Goal: Task Accomplishment & Management: Complete application form

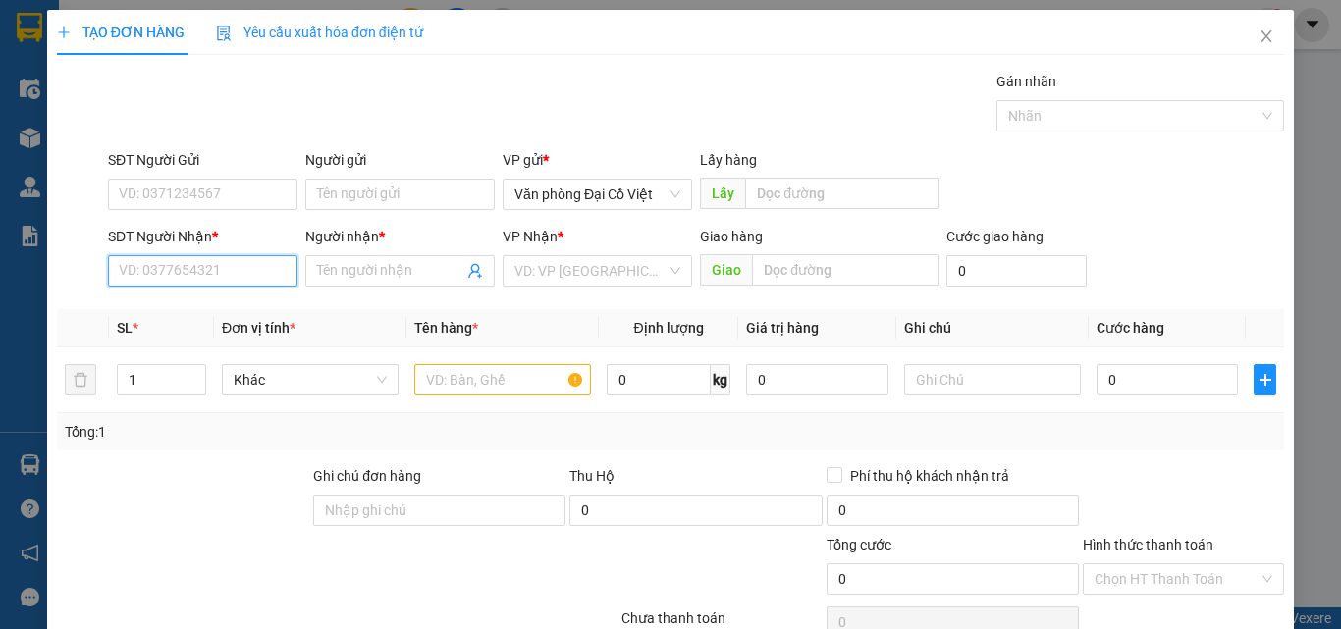
click at [194, 267] on input "SĐT Người Nhận *" at bounding box center [203, 270] width 190 height 31
type input "0352188522"
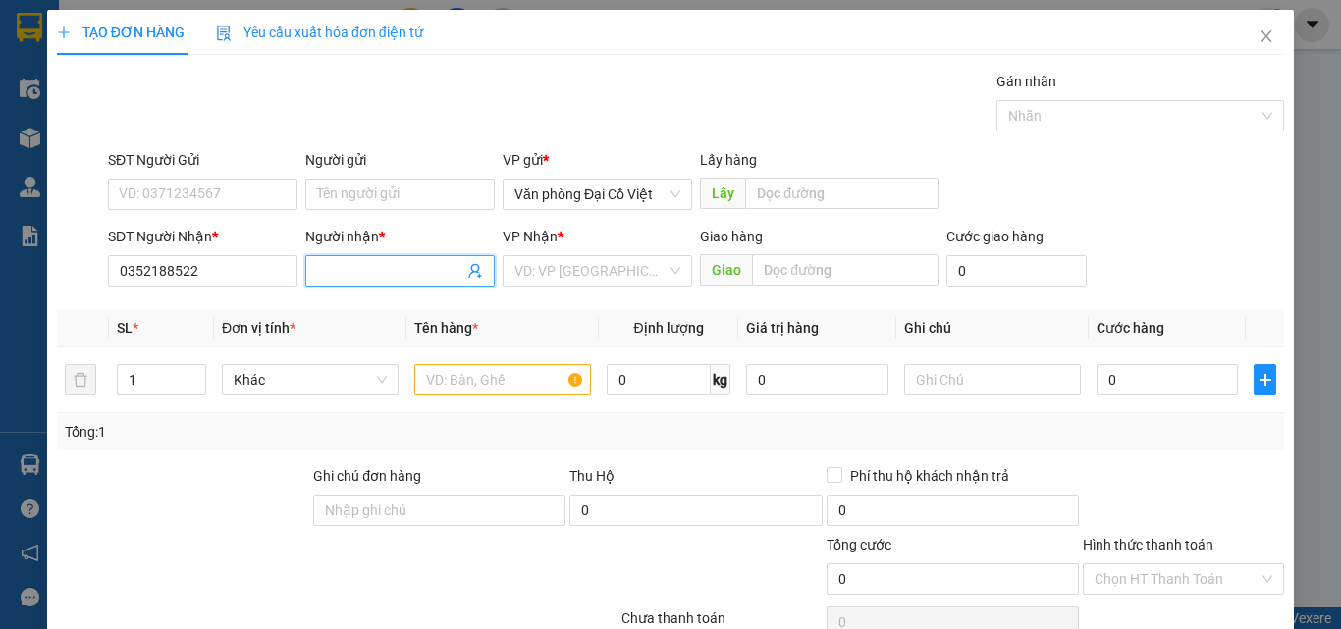
click at [332, 267] on input "Người nhận *" at bounding box center [390, 271] width 146 height 22
type input "trung yến"
click at [545, 271] on input "search" at bounding box center [591, 270] width 152 height 29
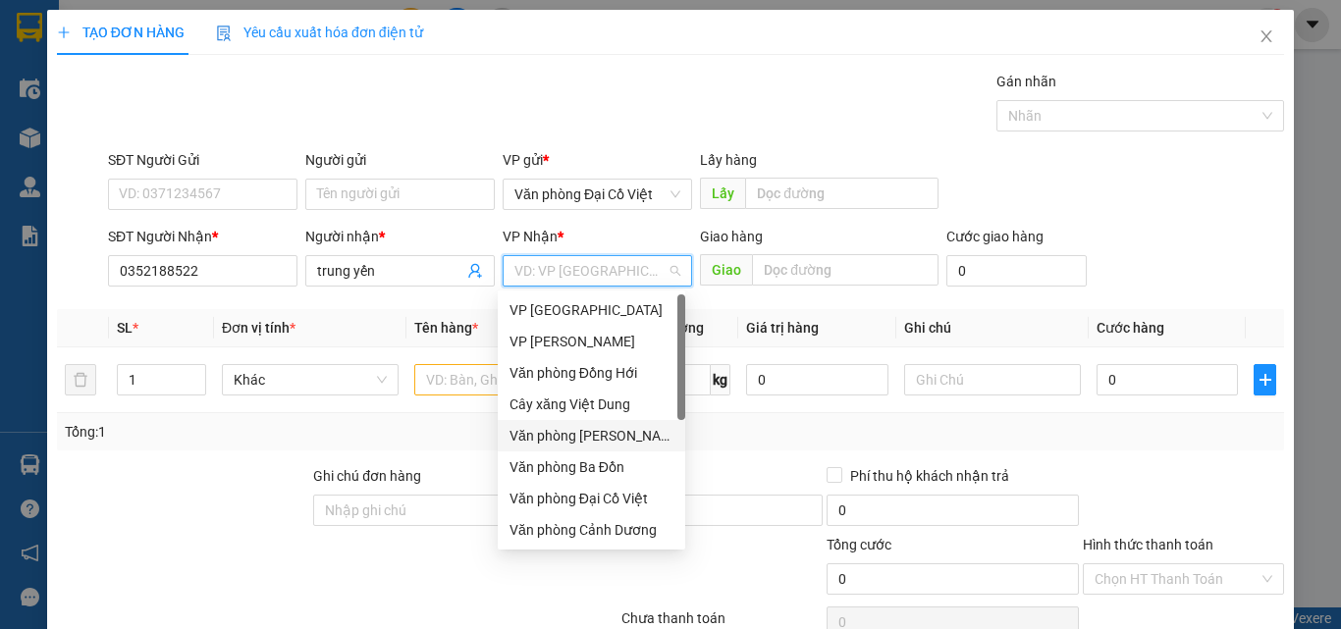
click at [586, 428] on div "Văn phòng [PERSON_NAME]" at bounding box center [592, 436] width 164 height 22
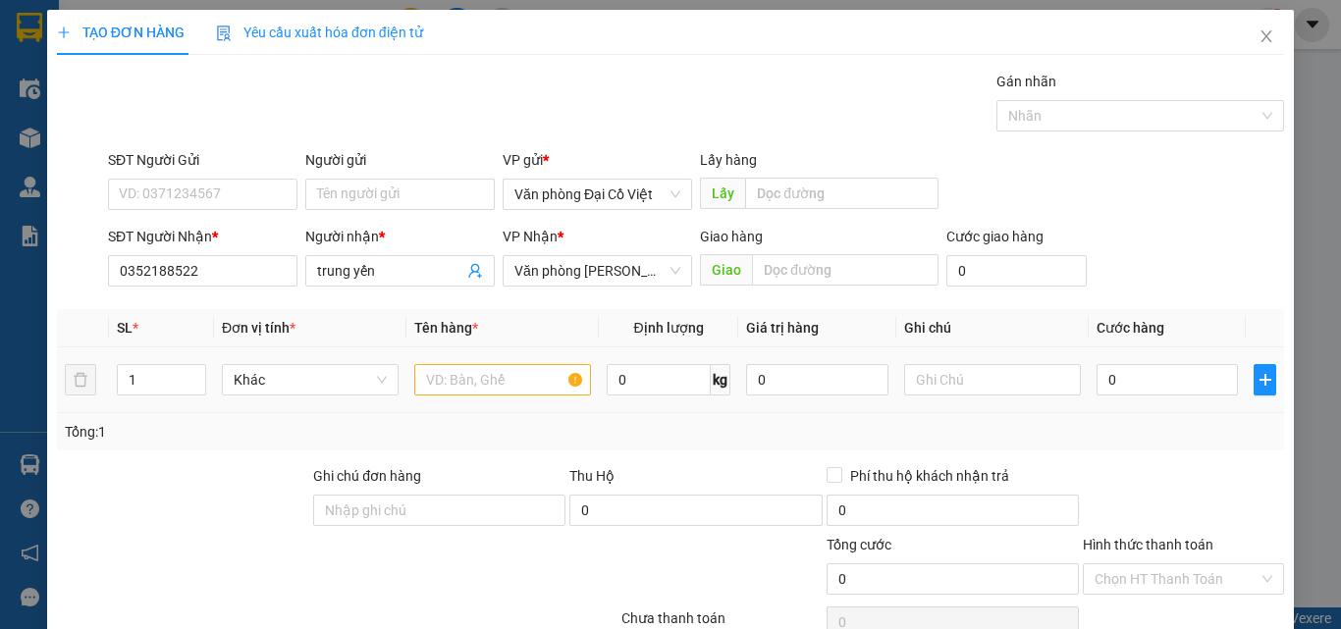
click at [460, 397] on div at bounding box center [502, 379] width 177 height 39
click at [468, 386] on input "text" at bounding box center [502, 379] width 177 height 31
click at [472, 382] on input "text" at bounding box center [502, 379] width 177 height 31
type input "pháo"
click at [185, 369] on span "Increase Value" at bounding box center [195, 374] width 22 height 18
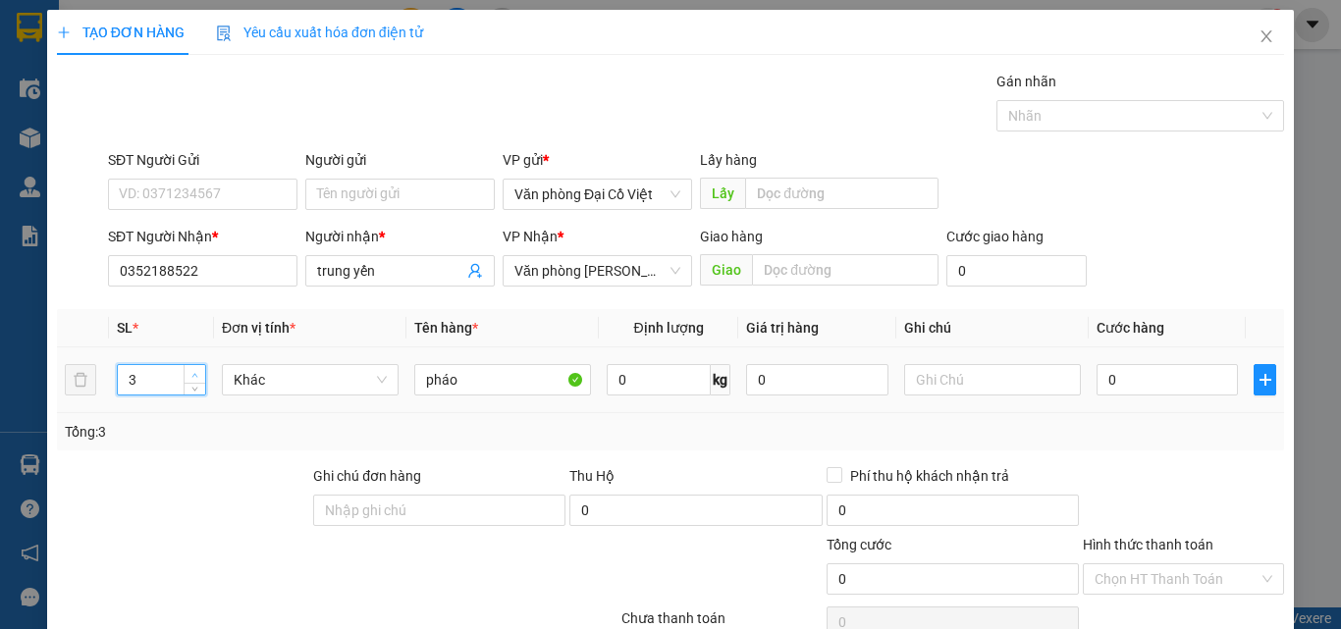
click at [185, 369] on span "Increase Value" at bounding box center [195, 374] width 22 height 18
type input "4"
click at [186, 386] on span "Decrease Value" at bounding box center [195, 386] width 22 height 18
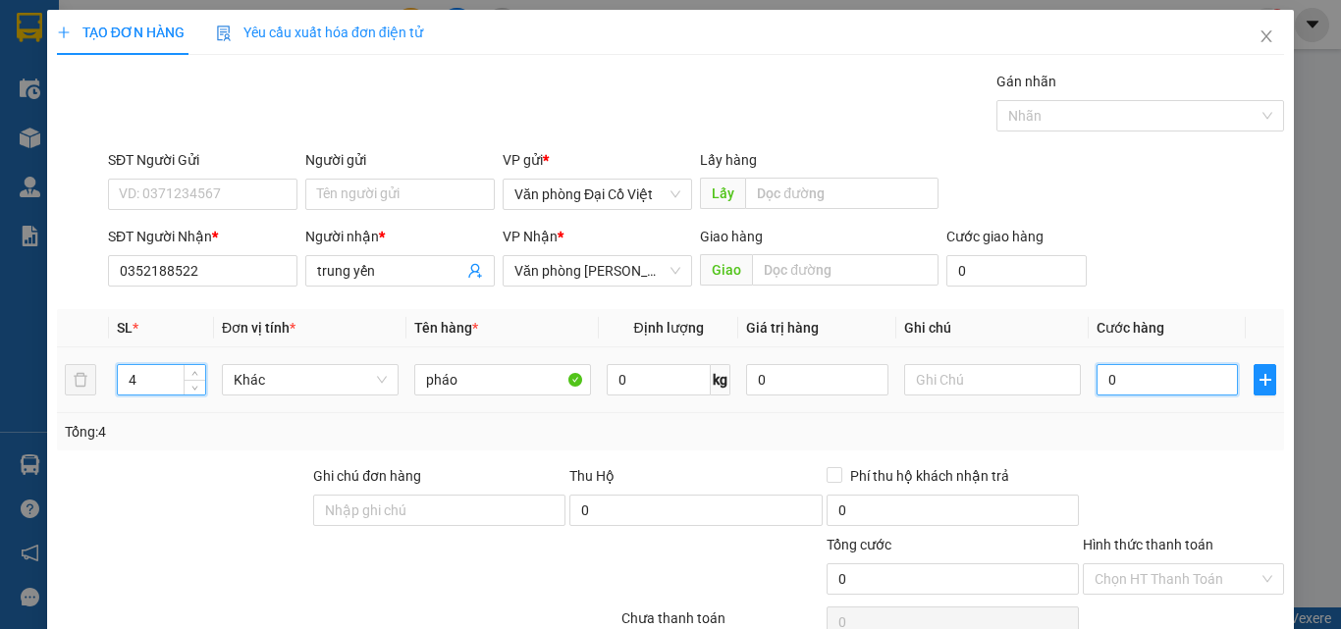
click at [1124, 370] on input "0" at bounding box center [1167, 379] width 141 height 31
type input "4"
type input "40"
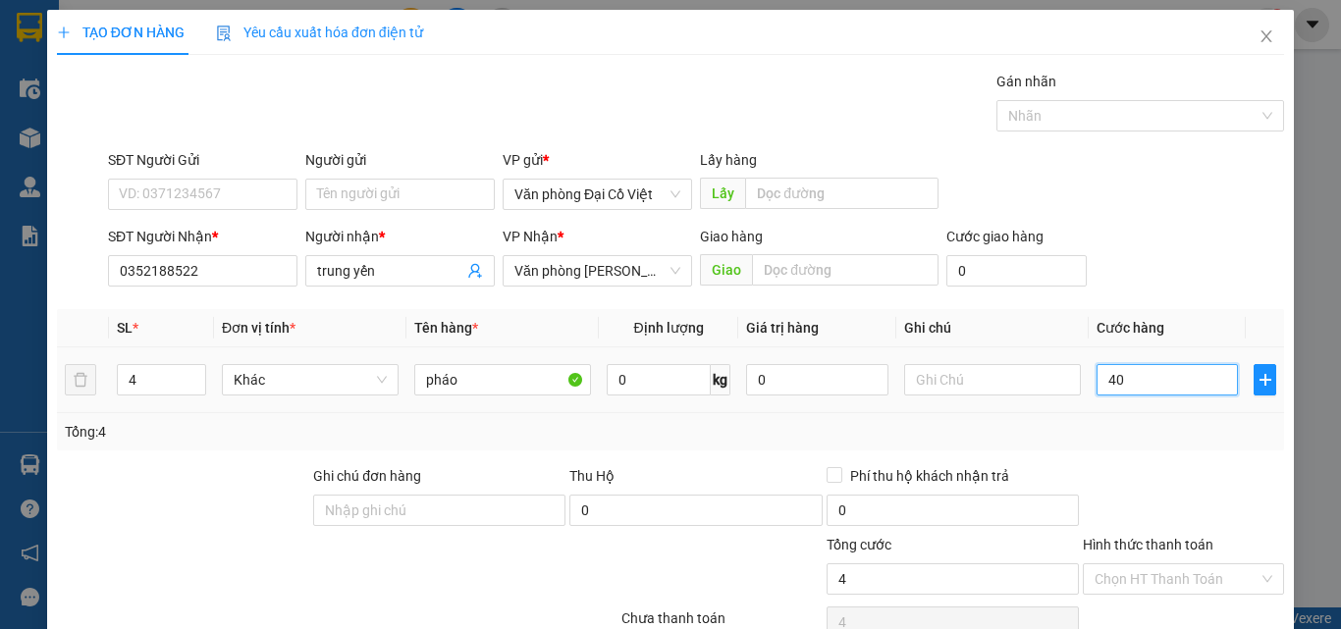
type input "40"
type input "400"
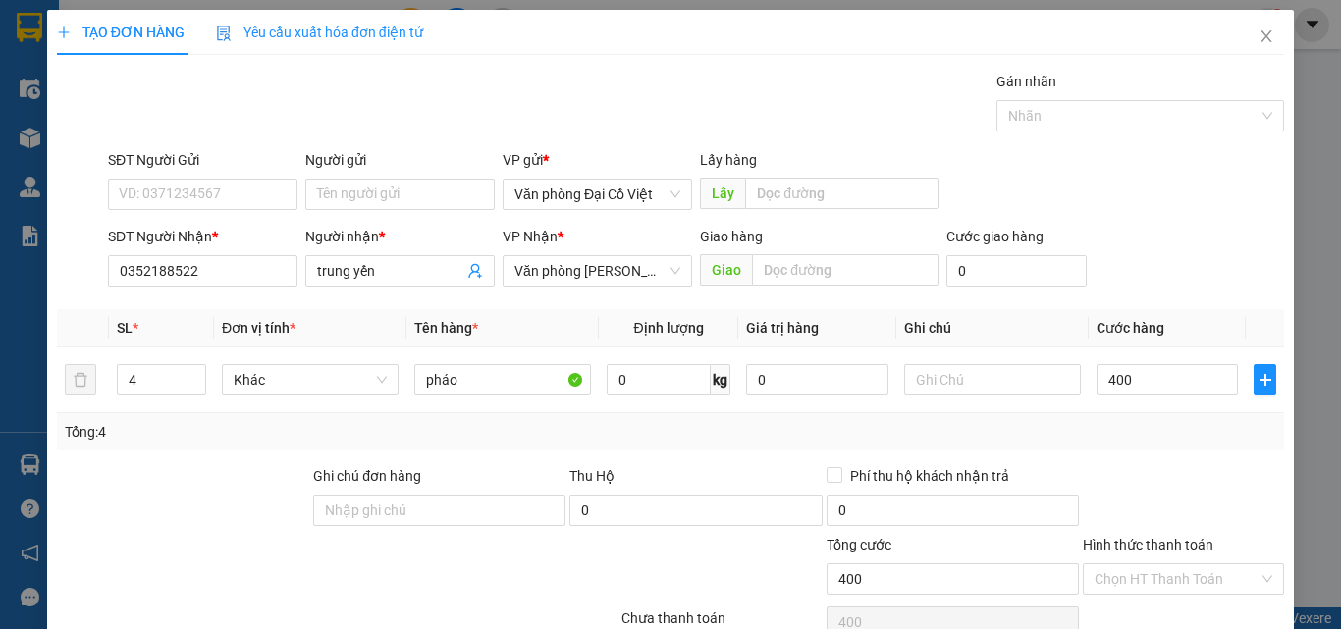
type input "400.000"
click at [1085, 424] on div "Tổng: 4" at bounding box center [671, 432] width 1212 height 22
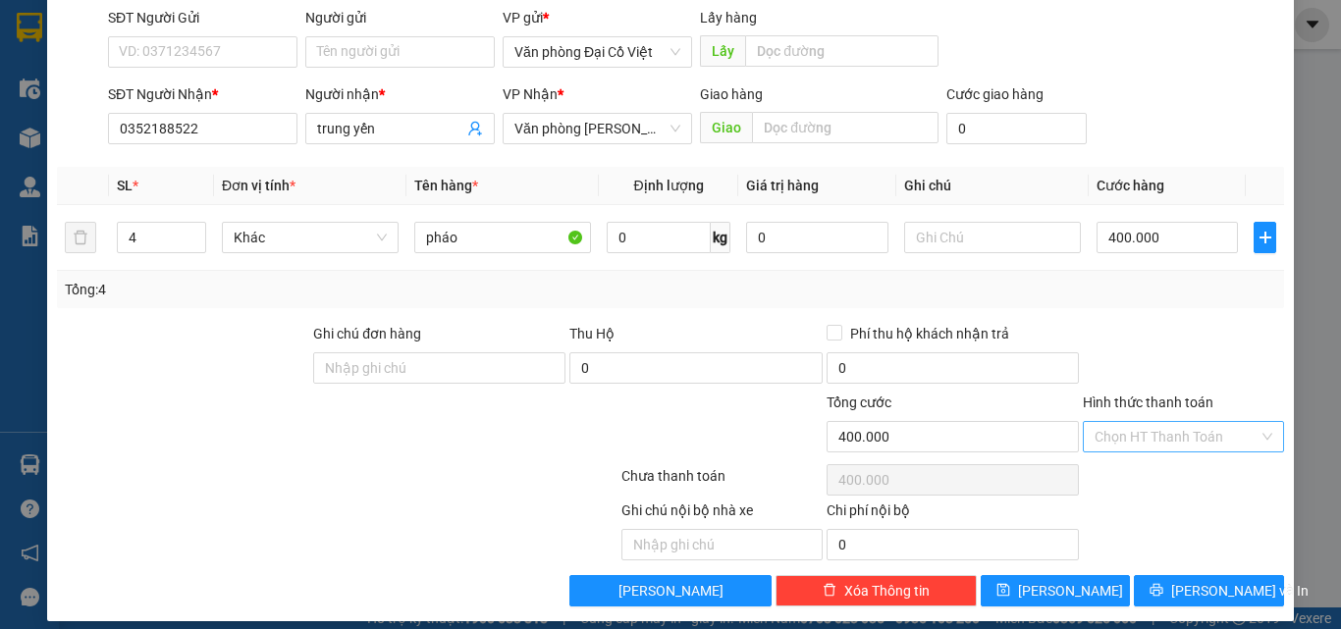
scroll to position [158, 0]
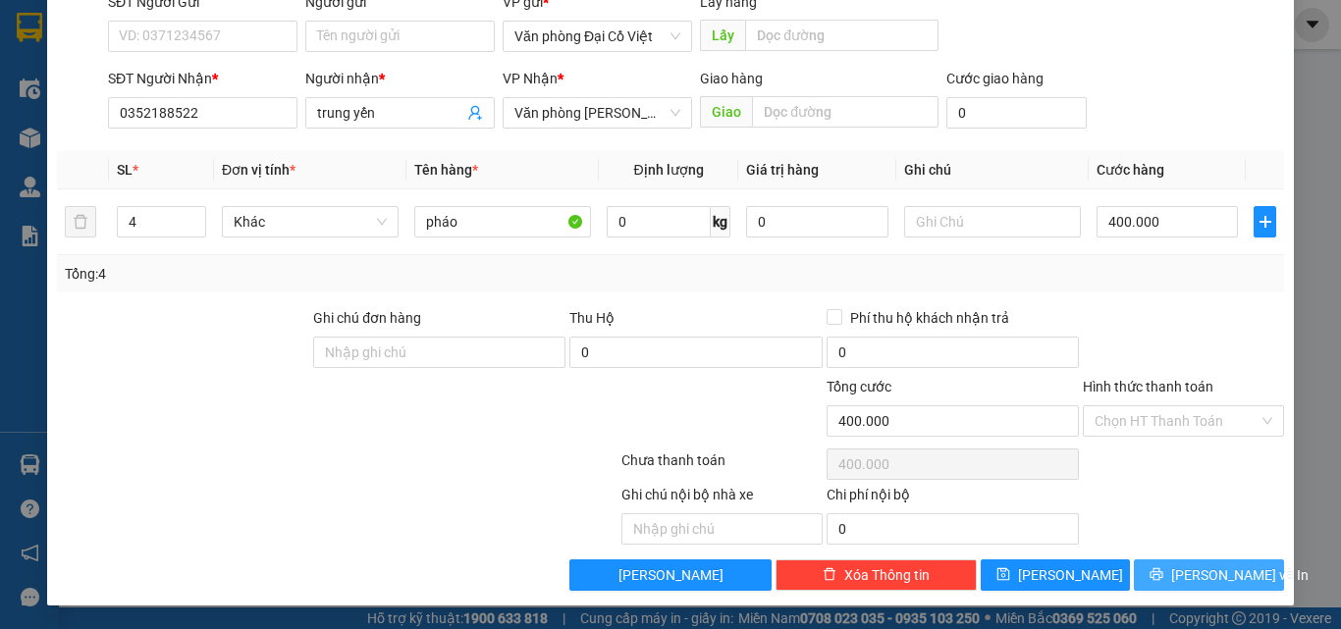
click at [1209, 581] on span "[PERSON_NAME] và In" at bounding box center [1239, 576] width 137 height 22
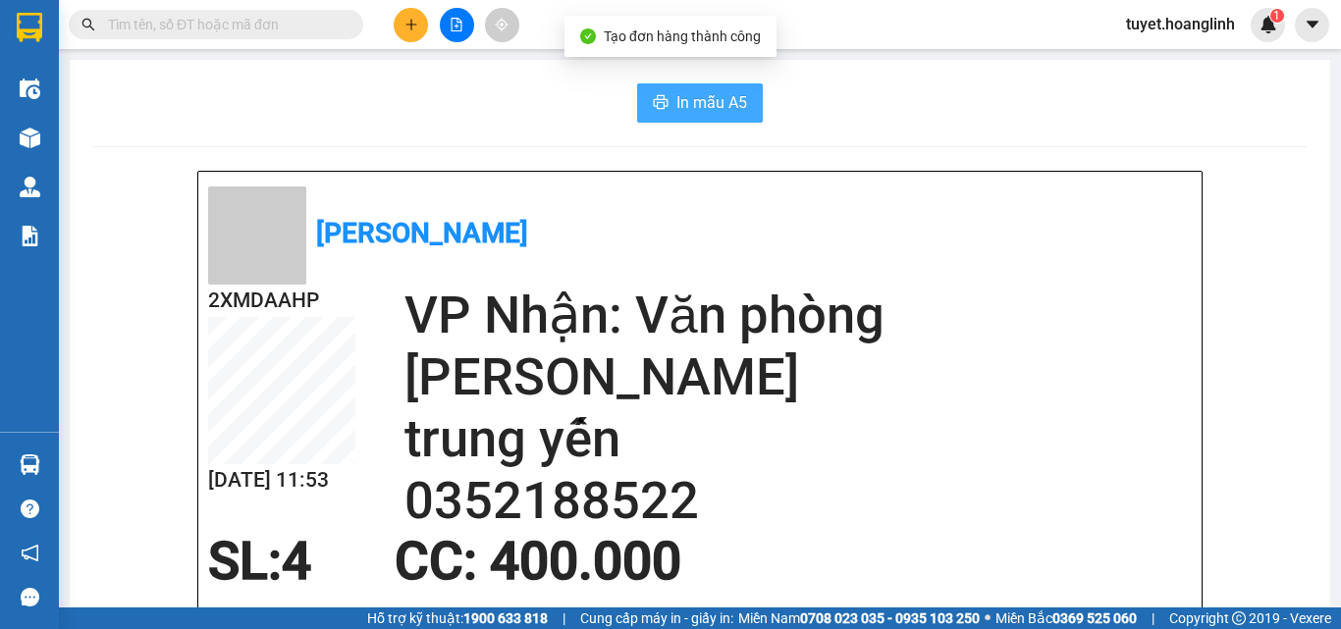
click at [734, 102] on span "In mẫu A5" at bounding box center [712, 102] width 71 height 25
click at [417, 23] on icon "plus" at bounding box center [412, 25] width 14 height 14
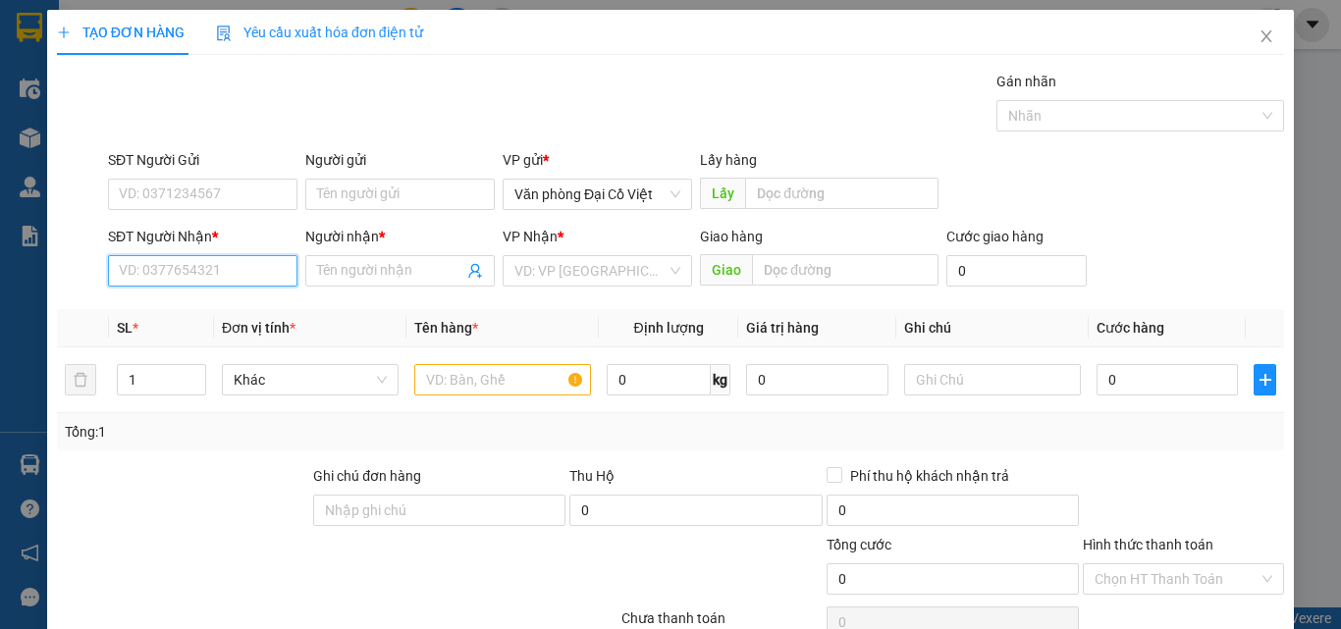
click at [212, 272] on input "SĐT Người Nhận *" at bounding box center [203, 270] width 190 height 31
type input "0783883636"
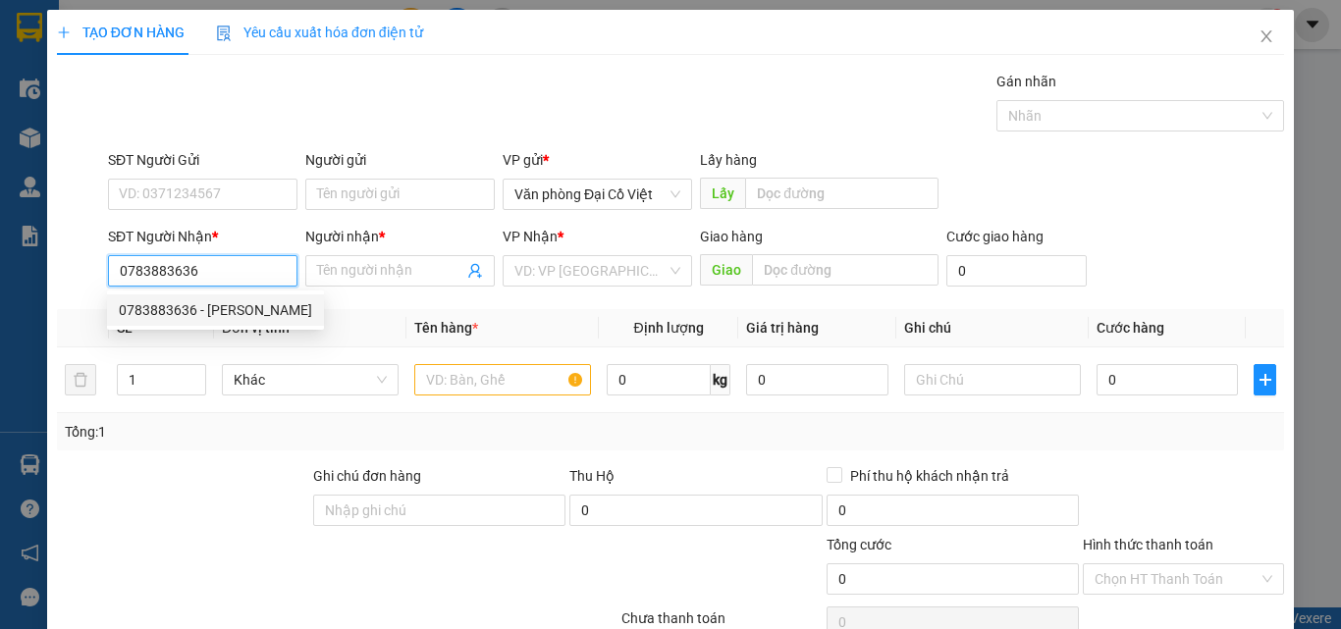
click at [225, 323] on div "0783883636 - [PERSON_NAME]" at bounding box center [215, 310] width 217 height 31
type input "[PERSON_NAME]"
type input "TROOC"
type input "500.000"
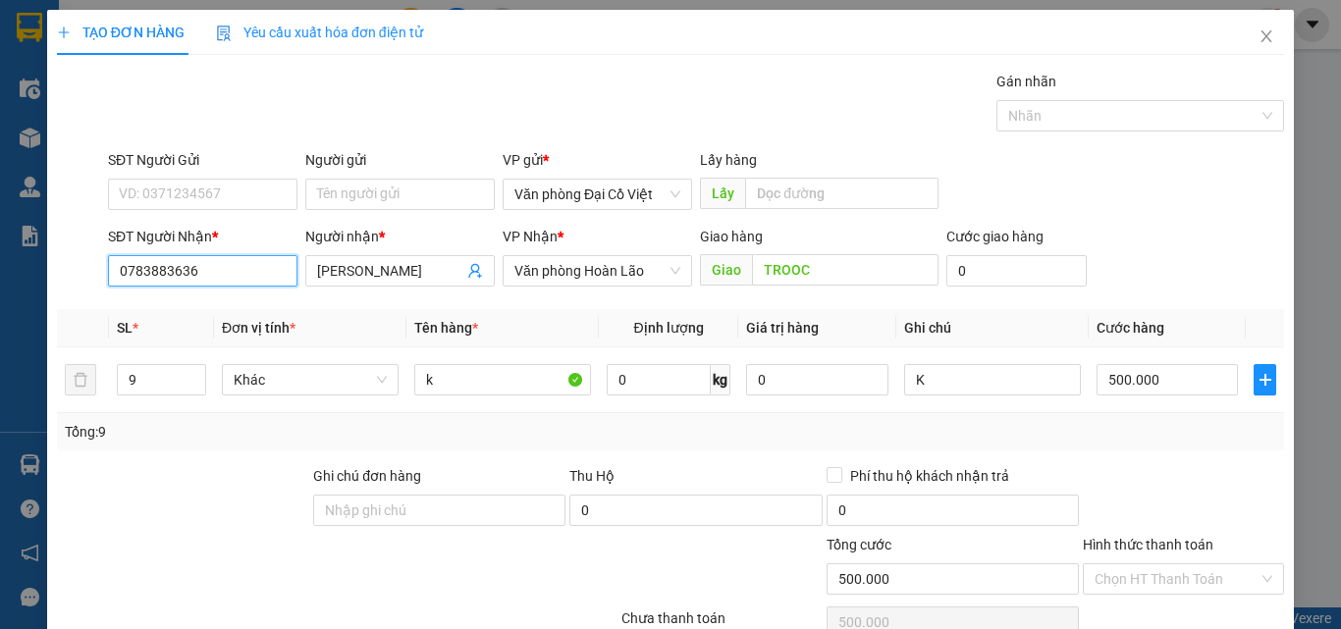
type input "0783883636"
